Goal: Use online tool/utility: Utilize a website feature to perform a specific function

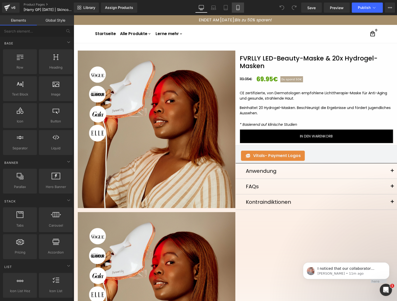
click at [239, 8] on icon at bounding box center [238, 7] width 5 height 5
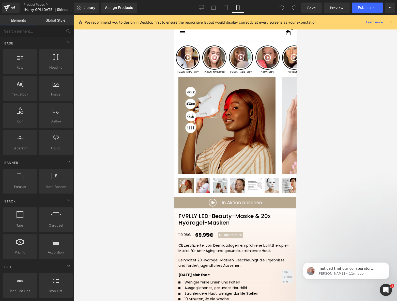
click at [391, 22] on icon at bounding box center [391, 22] width 5 height 5
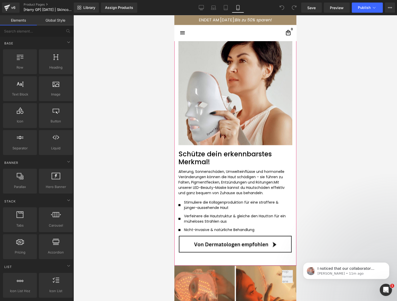
scroll to position [925, 0]
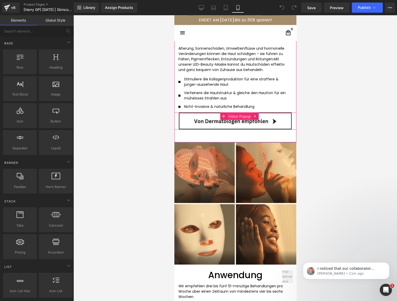
click at [233, 119] on span "Video Popup" at bounding box center [239, 117] width 25 height 8
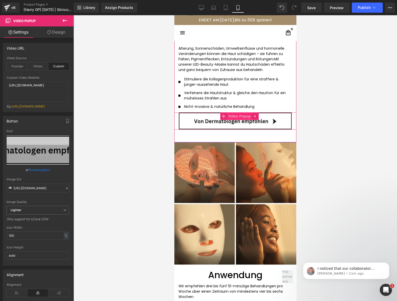
click at [236, 117] on span "Video Popup" at bounding box center [239, 116] width 25 height 8
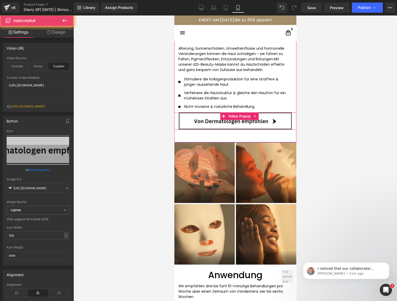
click at [223, 125] on img at bounding box center [235, 120] width 114 height 17
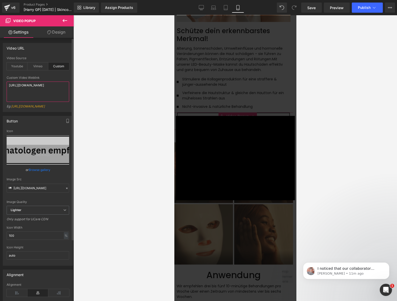
click at [32, 90] on textarea "https://cdn.shopify.com/videos/c/o/v/f492181eb97e4cc0b26b06ccd8fae42a.mp4" at bounding box center [38, 92] width 63 height 20
click at [94, 164] on div at bounding box center [236, 158] width 324 height 286
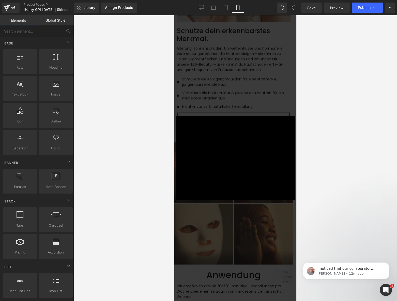
click at [339, 188] on div at bounding box center [236, 158] width 324 height 286
drag, startPoint x: 325, startPoint y: 226, endPoint x: 307, endPoint y: 215, distance: 20.9
click at [325, 225] on div at bounding box center [236, 158] width 324 height 286
click at [265, 221] on div "× Loading..." at bounding box center [235, 158] width 122 height 286
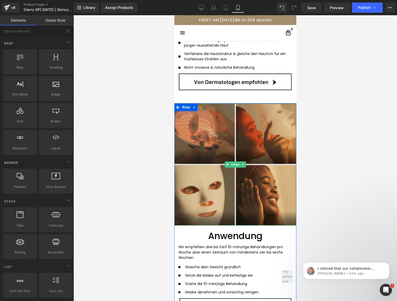
scroll to position [1048, 0]
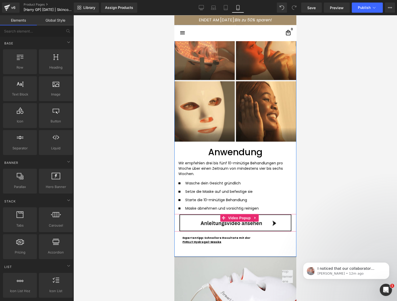
click at [226, 224] on img at bounding box center [235, 222] width 114 height 17
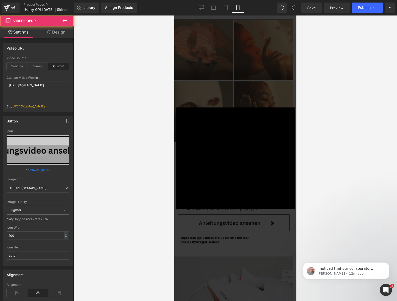
click at [342, 216] on div at bounding box center [236, 158] width 324 height 286
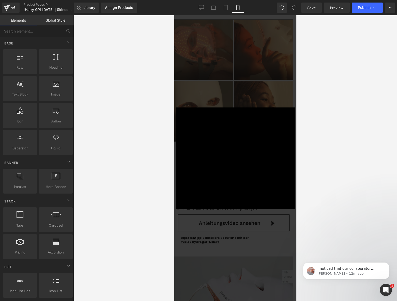
click at [256, 236] on div "× Loading..." at bounding box center [235, 158] width 122 height 286
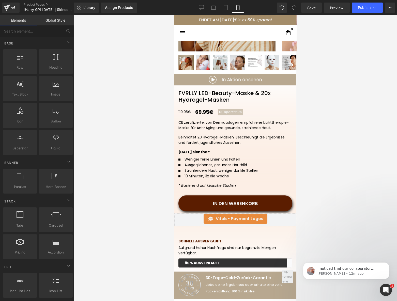
scroll to position [0, 0]
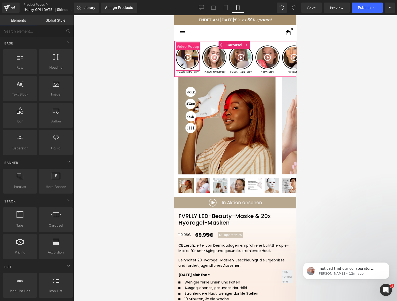
click at [188, 47] on span "Video Popup" at bounding box center [187, 47] width 25 height 8
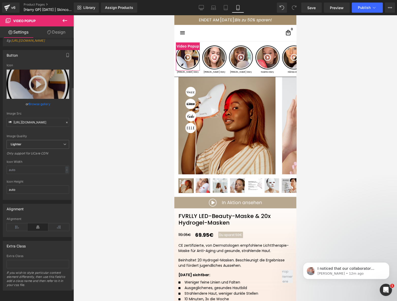
scroll to position [80, 0]
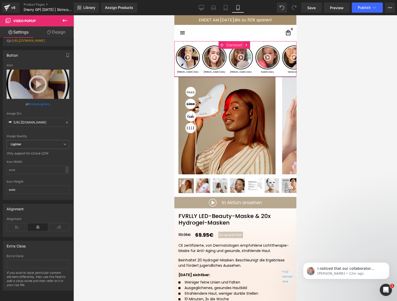
click at [233, 47] on span "Carousel" at bounding box center [234, 45] width 18 height 8
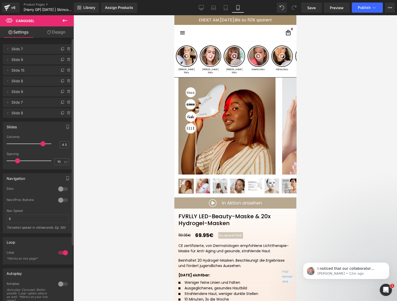
drag, startPoint x: 41, startPoint y: 143, endPoint x: 38, endPoint y: 142, distance: 3.6
click at [38, 142] on div at bounding box center [30, 144] width 42 height 10
click at [62, 147] on input "4.5" at bounding box center [64, 145] width 9 height 6
type input "5"
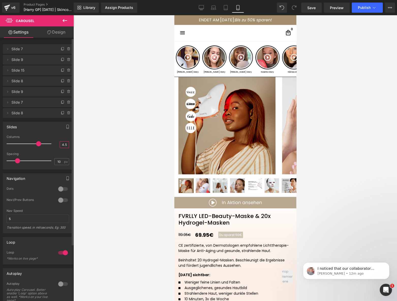
click at [62, 145] on input "4.5" at bounding box center [64, 145] width 9 height 6
type input "4.2"
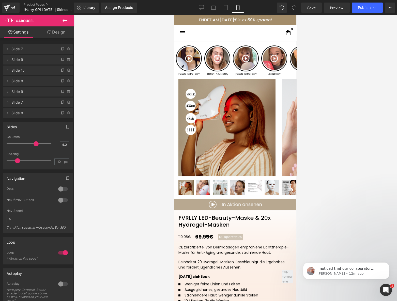
click at [119, 150] on div at bounding box center [236, 158] width 324 height 286
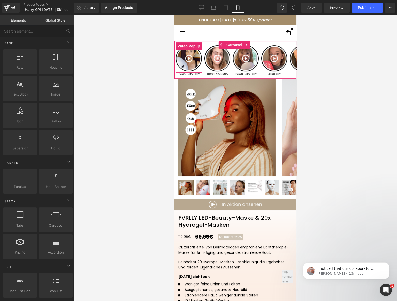
click at [194, 60] on img at bounding box center [189, 59] width 26 height 26
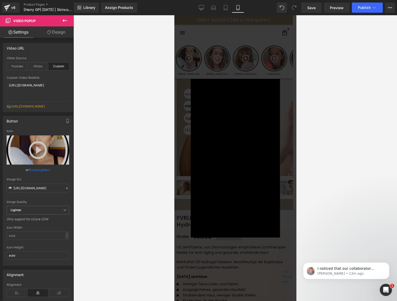
click at [112, 206] on div at bounding box center [236, 158] width 324 height 286
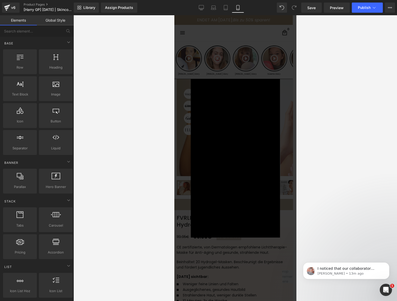
click at [277, 250] on div "× Loading..." at bounding box center [235, 158] width 122 height 286
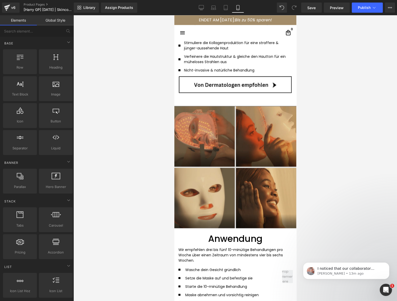
scroll to position [925, 0]
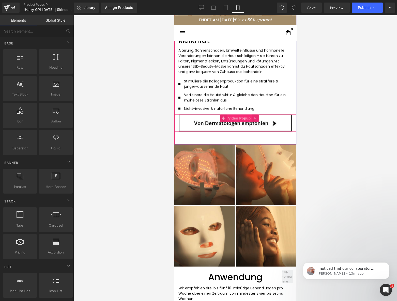
click at [235, 120] on span "Video Popup" at bounding box center [239, 118] width 25 height 8
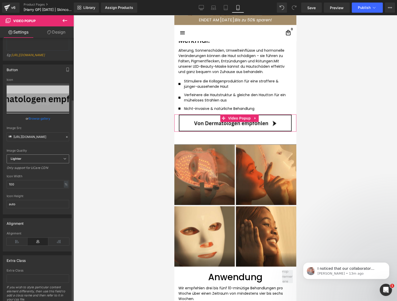
scroll to position [0, 0]
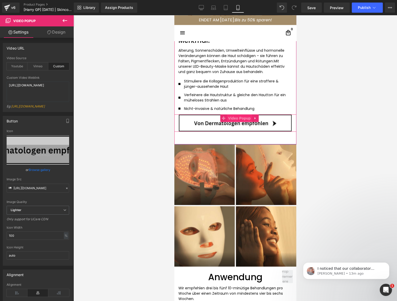
click at [237, 120] on span "Video Popup" at bounding box center [239, 118] width 25 height 8
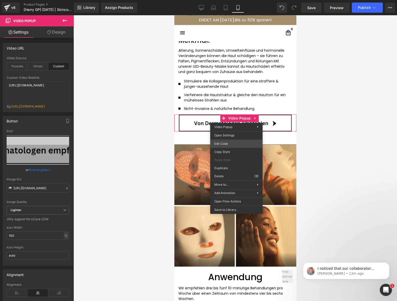
click at [231, 0] on div "Video Popup You are previewing how the will restyle your page. You can not edit…" at bounding box center [198, 0] width 397 height 0
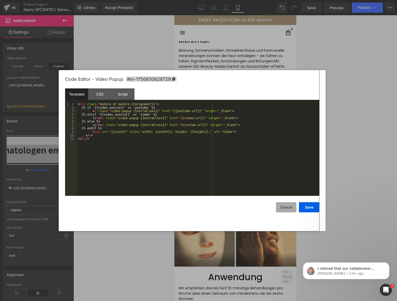
click at [285, 211] on button "Cancel" at bounding box center [286, 207] width 20 height 10
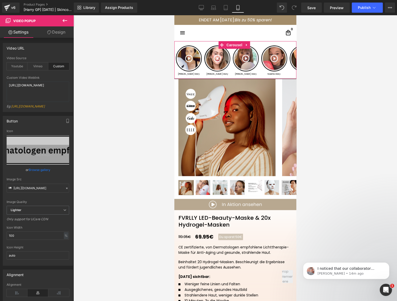
drag, startPoint x: 233, startPoint y: 46, endPoint x: 181, endPoint y: 62, distance: 54.8
click at [233, 46] on span "Carousel" at bounding box center [234, 45] width 18 height 8
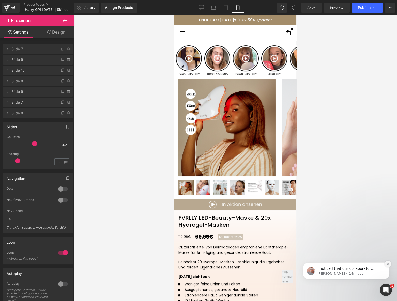
click at [389, 264] on icon "Dismiss notification" at bounding box center [388, 264] width 3 height 3
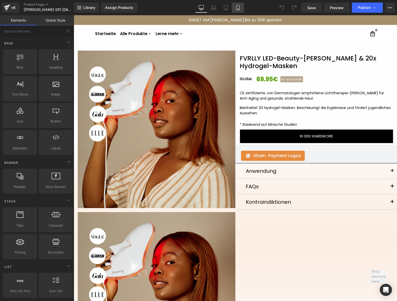
click at [243, 7] on link "Mobile" at bounding box center [238, 8] width 12 height 10
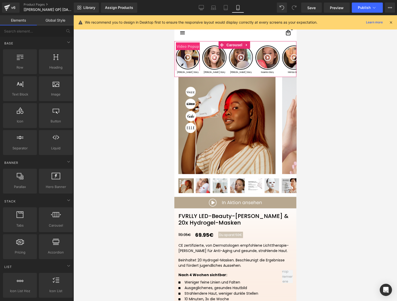
click at [188, 48] on span "Video Popup" at bounding box center [187, 47] width 25 height 8
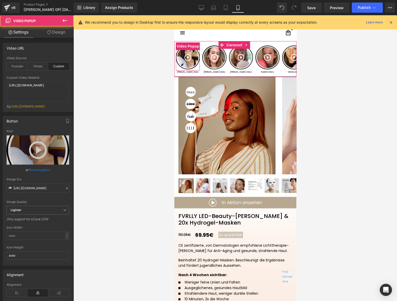
click at [187, 58] on img at bounding box center [188, 58] width 24 height 24
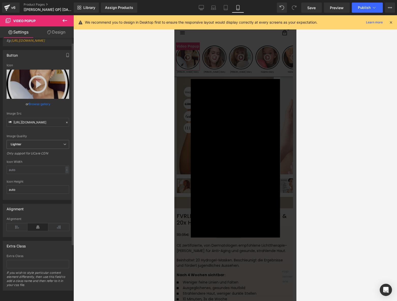
scroll to position [80, 0]
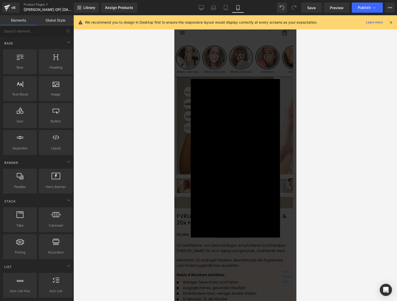
drag, startPoint x: 135, startPoint y: 142, endPoint x: 1, endPoint y: 127, distance: 135.2
click at [135, 142] on div at bounding box center [236, 158] width 324 height 286
click at [183, 142] on div "×" at bounding box center [220, 158] width 89 height 159
click at [281, 191] on div "×" at bounding box center [235, 158] width 119 height 159
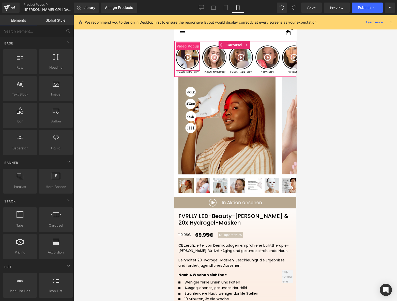
click at [187, 49] on span "Video Popup" at bounding box center [187, 46] width 25 height 8
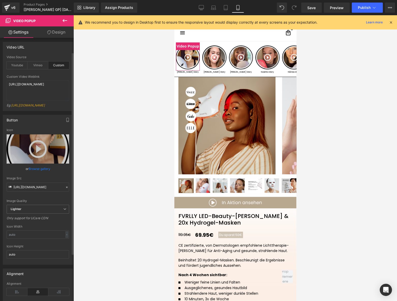
scroll to position [0, 0]
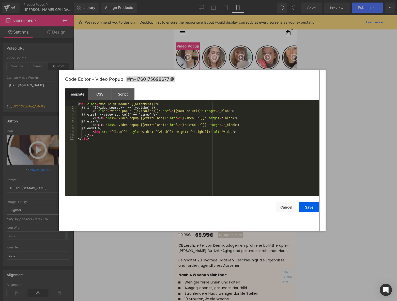
click at [178, 0] on div "Video Popup You are previewing how the will restyle your page. You can not edit…" at bounding box center [198, 0] width 397 height 0
click at [98, 94] on div "CSS" at bounding box center [99, 94] width 23 height 11
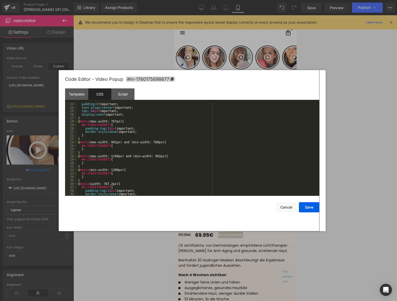
scroll to position [52, 0]
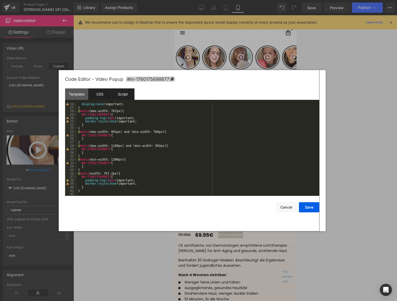
click at [123, 98] on div "Script" at bounding box center [122, 94] width 23 height 11
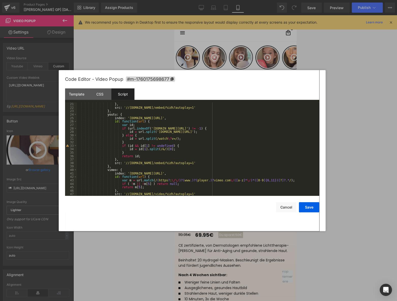
scroll to position [86, 0]
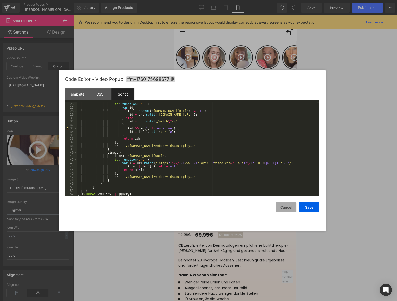
click at [289, 207] on button "Cancel" at bounding box center [286, 207] width 20 height 10
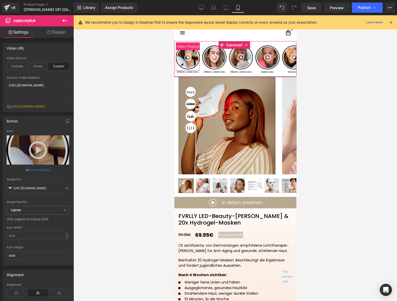
click at [191, 46] on span "Video Popup" at bounding box center [187, 47] width 25 height 8
click at [188, 46] on span "Video Popup" at bounding box center [187, 47] width 25 height 8
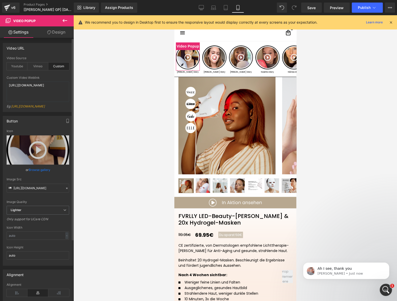
scroll to position [0, 0]
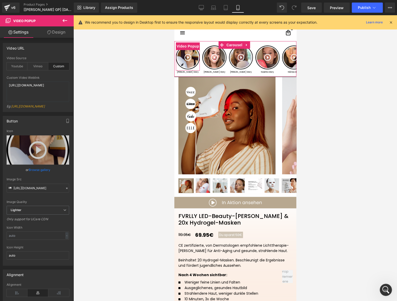
click at [192, 56] on img at bounding box center [188, 58] width 24 height 24
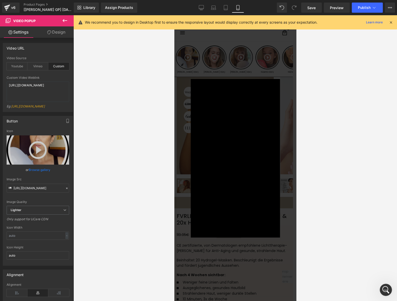
click at [281, 79] on div "× Loading..." at bounding box center [235, 158] width 122 height 286
